Goal: Task Accomplishment & Management: Manage account settings

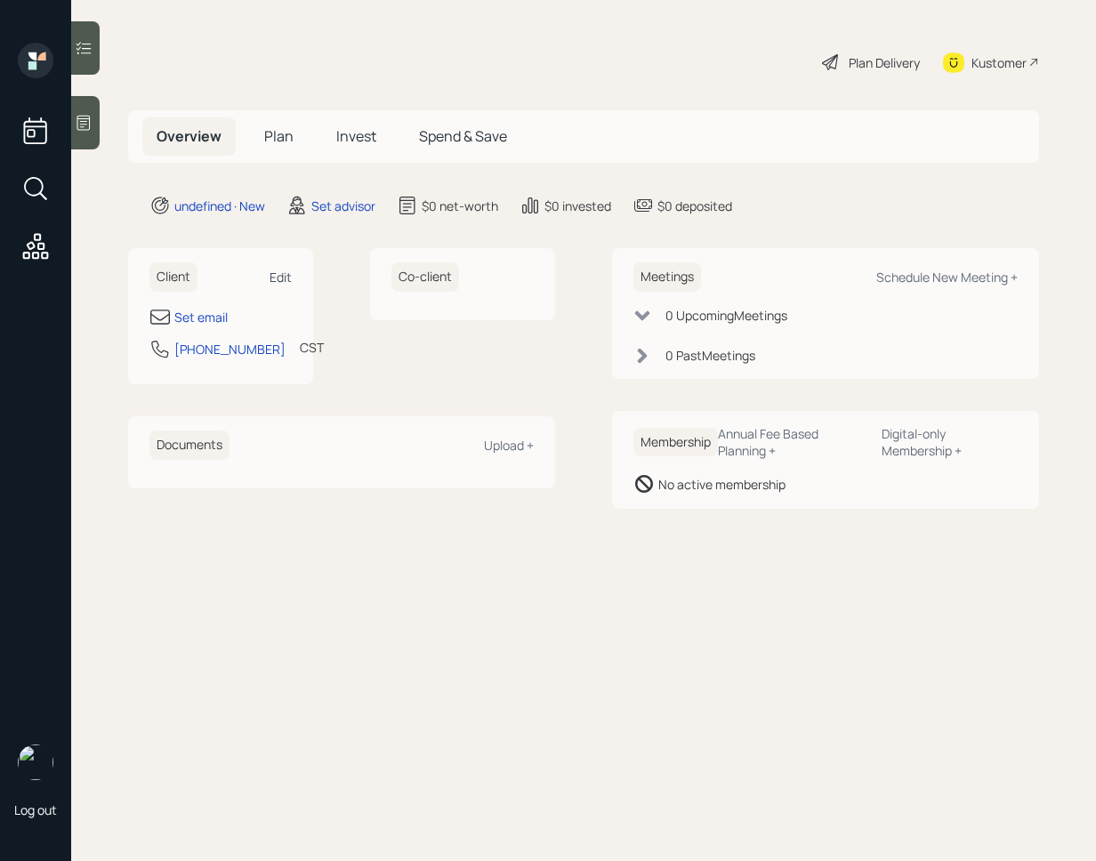
click at [277, 278] on div "Edit" at bounding box center [281, 277] width 22 height 17
select select "America/Chicago"
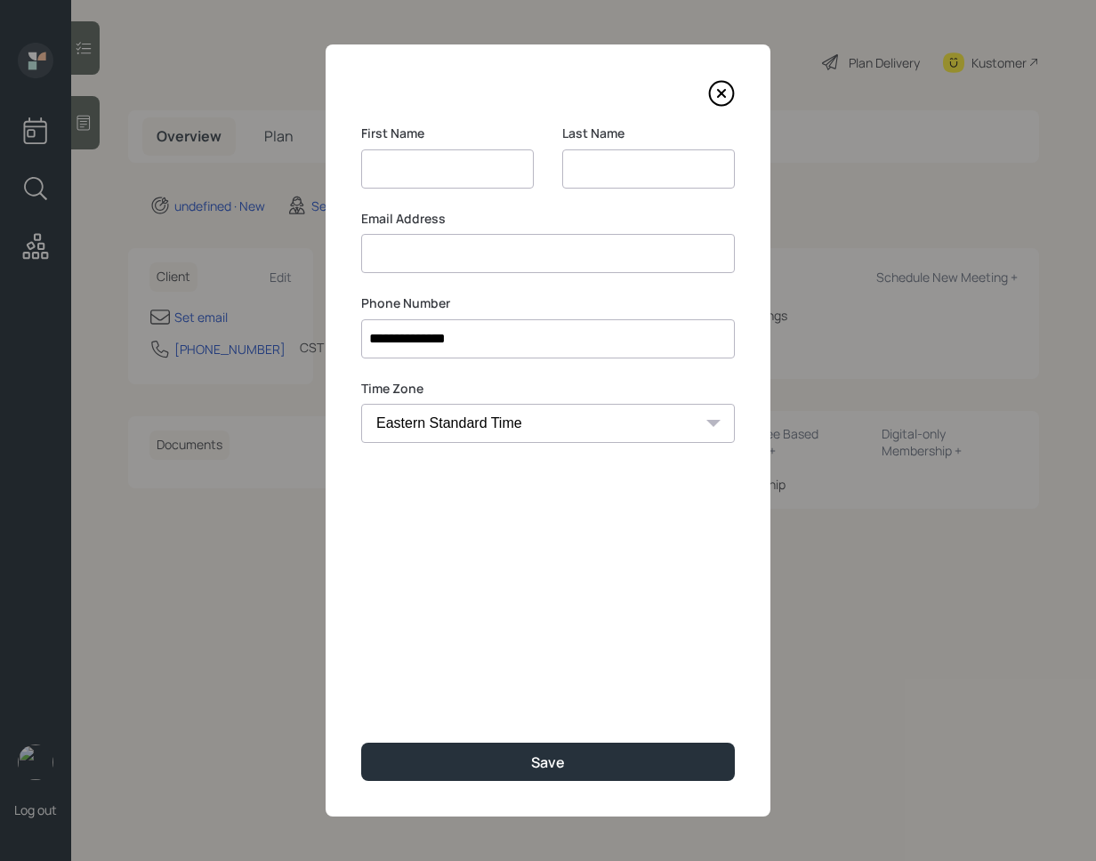
click at [491, 264] on input at bounding box center [548, 253] width 374 height 39
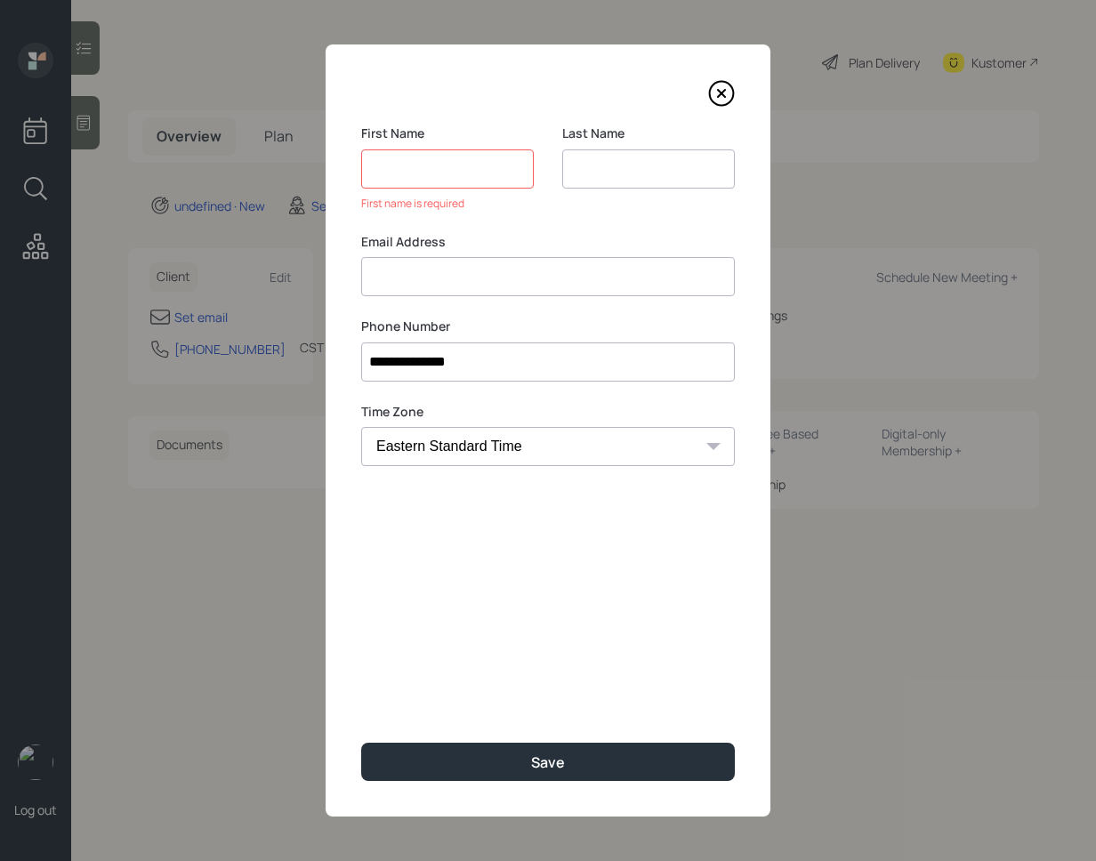
paste input "Paulette Harness paulette.harness@yahoo.com"
drag, startPoint x: 485, startPoint y: 280, endPoint x: 312, endPoint y: 263, distance: 173.4
click at [312, 263] on div "**********" at bounding box center [548, 430] width 1096 height 861
type input "paulette.harness@yahoo.com"
click at [406, 177] on input at bounding box center [447, 168] width 173 height 39
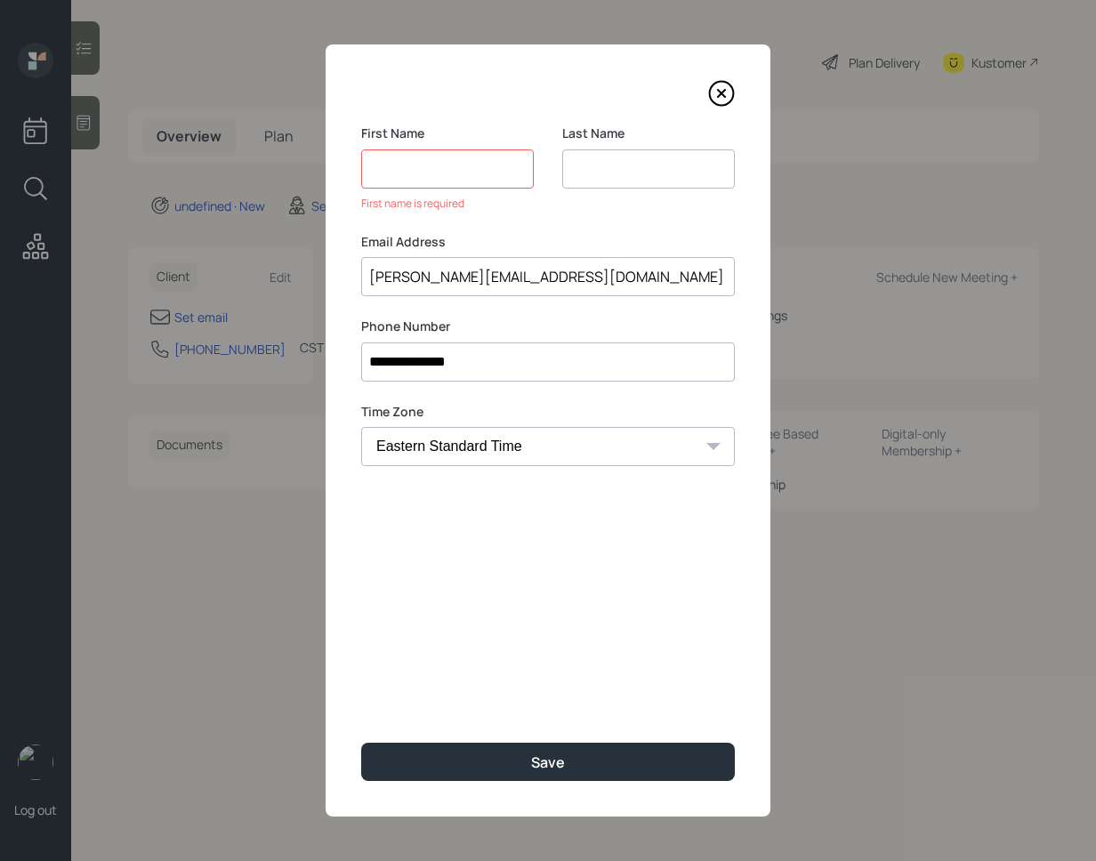
paste input "Paulette Harness"
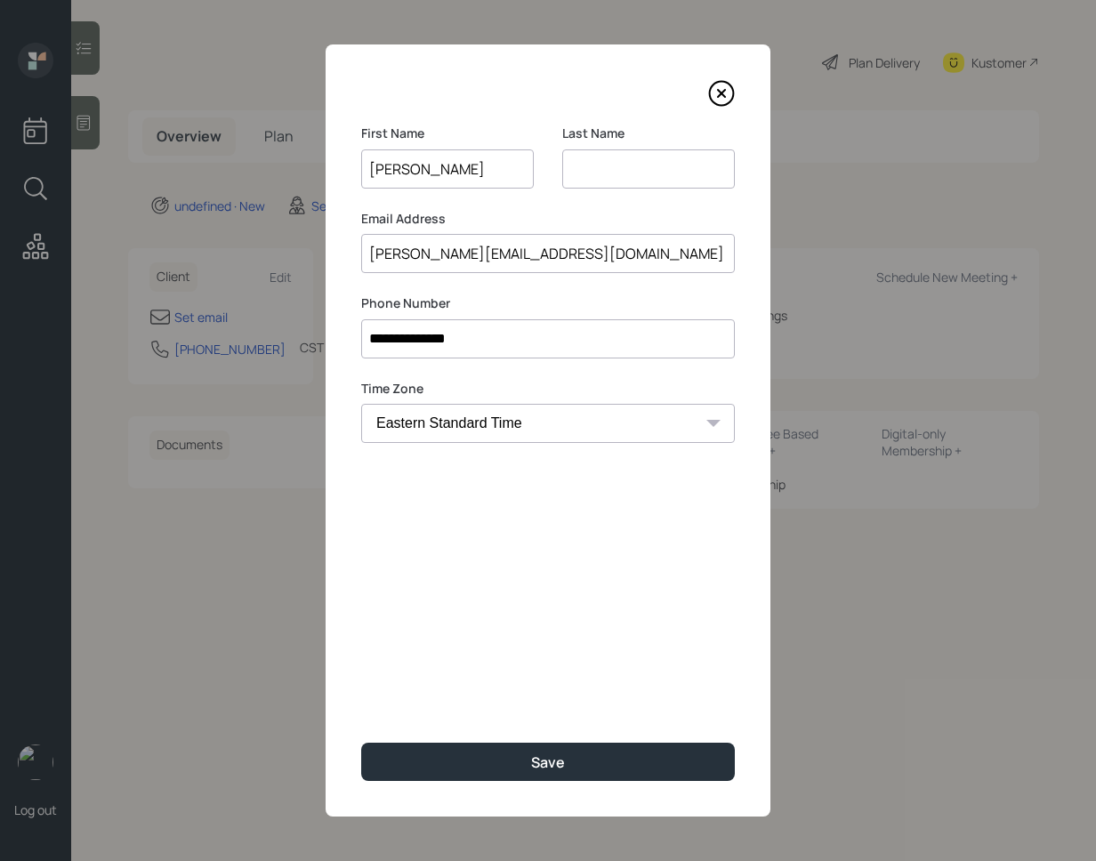
click at [441, 171] on input "Paulette Harness" at bounding box center [447, 168] width 173 height 39
type input "Paulette"
click at [639, 175] on input at bounding box center [648, 168] width 173 height 39
paste input "Harness"
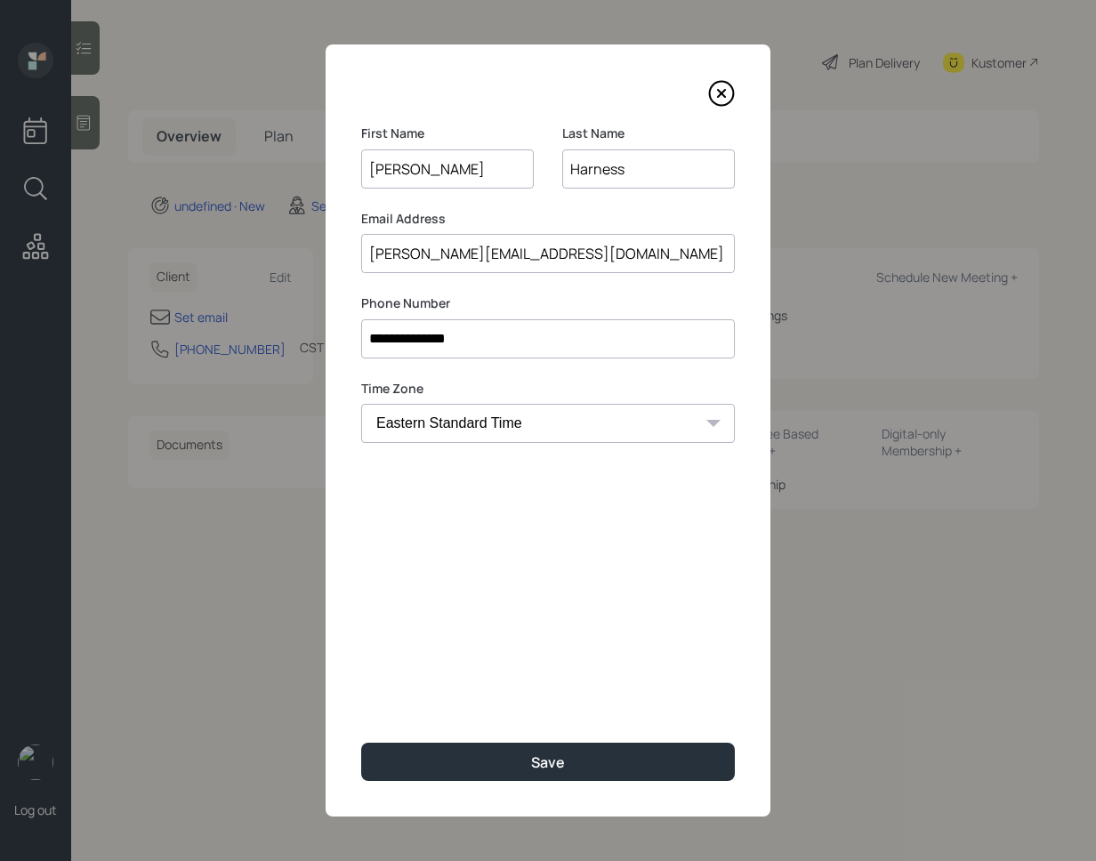
type input "Harness"
click at [507, 648] on div "**********" at bounding box center [548, 430] width 445 height 772
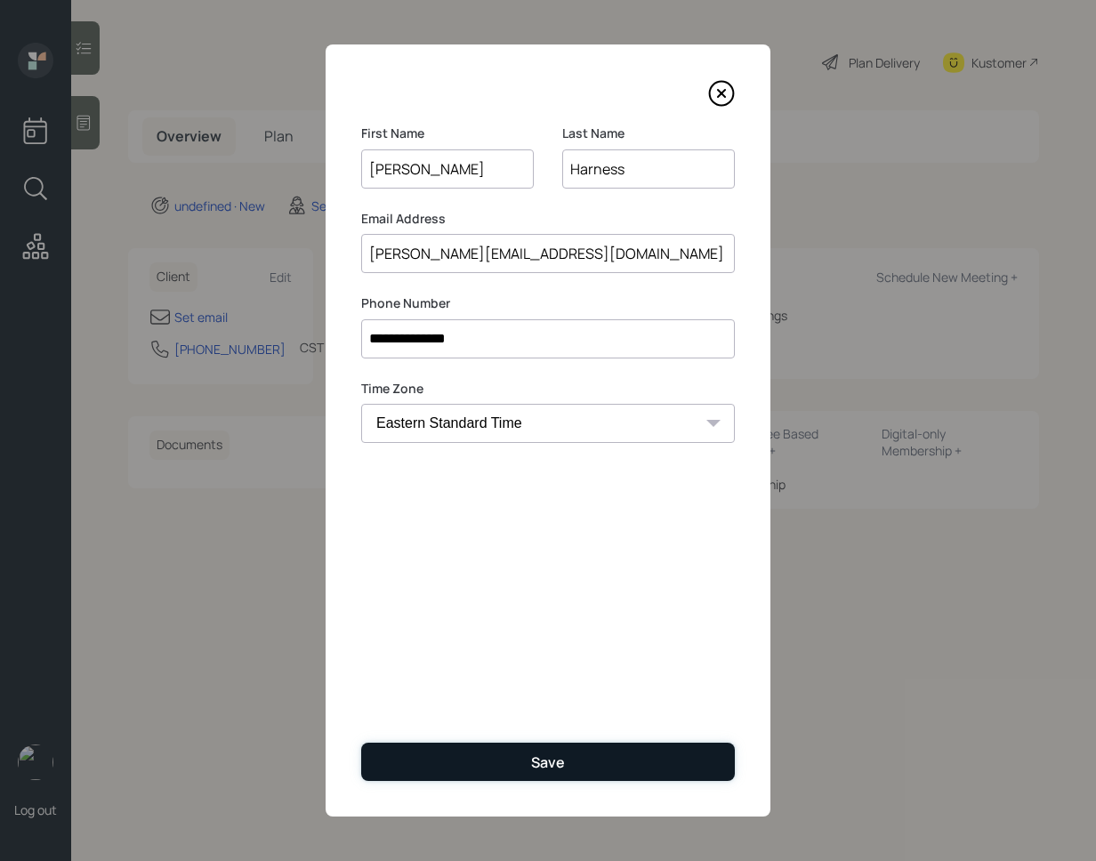
click at [508, 754] on button "Save" at bounding box center [548, 762] width 374 height 38
